Goal: Find specific page/section: Find specific page/section

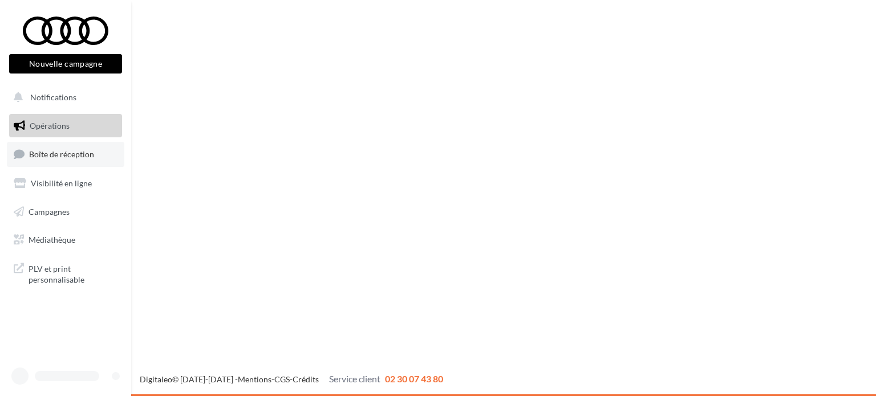
click at [75, 145] on link "Boîte de réception" at bounding box center [66, 154] width 118 height 25
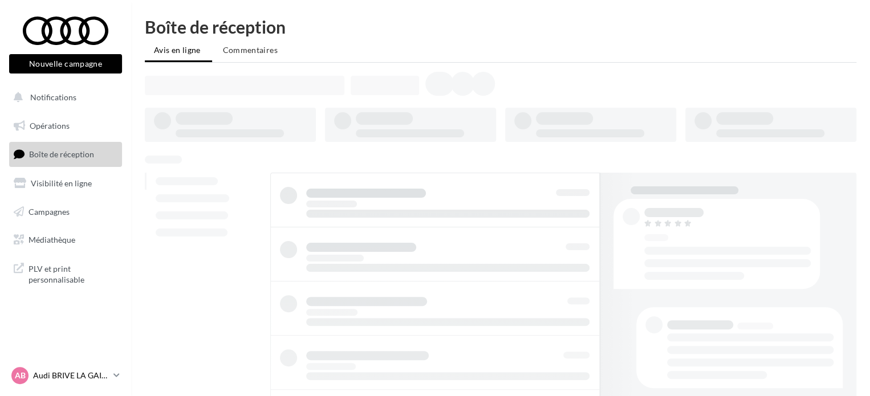
click at [112, 378] on link "AB Audi BRIVE LA GAILLARDE audi-briv-lab" at bounding box center [65, 376] width 113 height 22
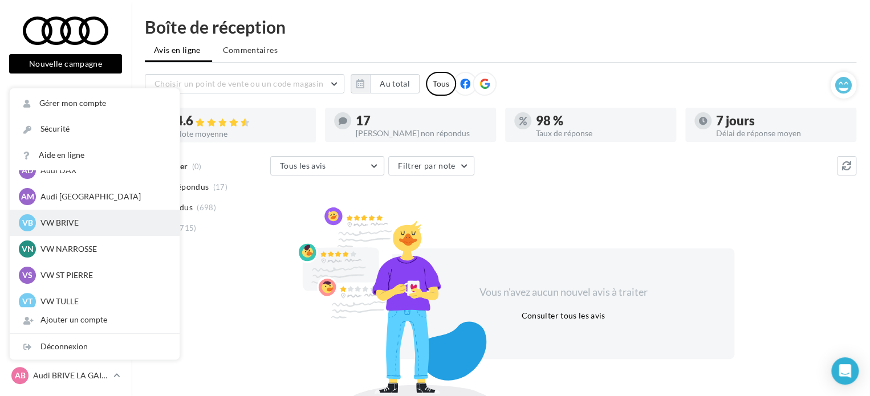
scroll to position [79, 0]
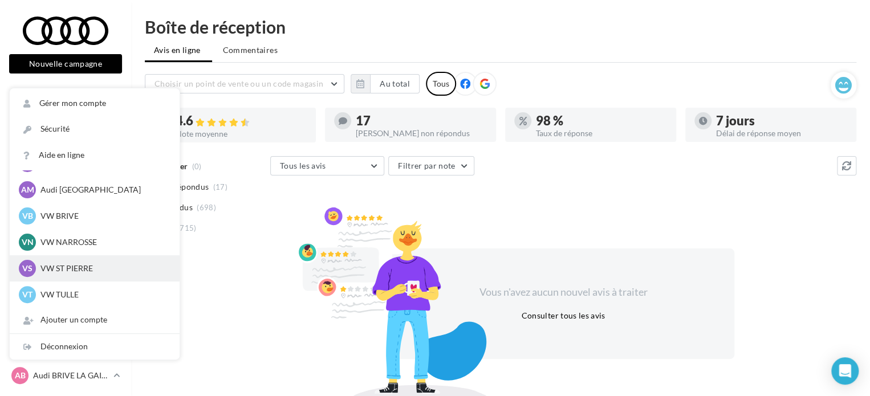
click at [98, 273] on p "VW ST PIERRE" at bounding box center [103, 268] width 125 height 11
